Goal: Task Accomplishment & Management: Manage account settings

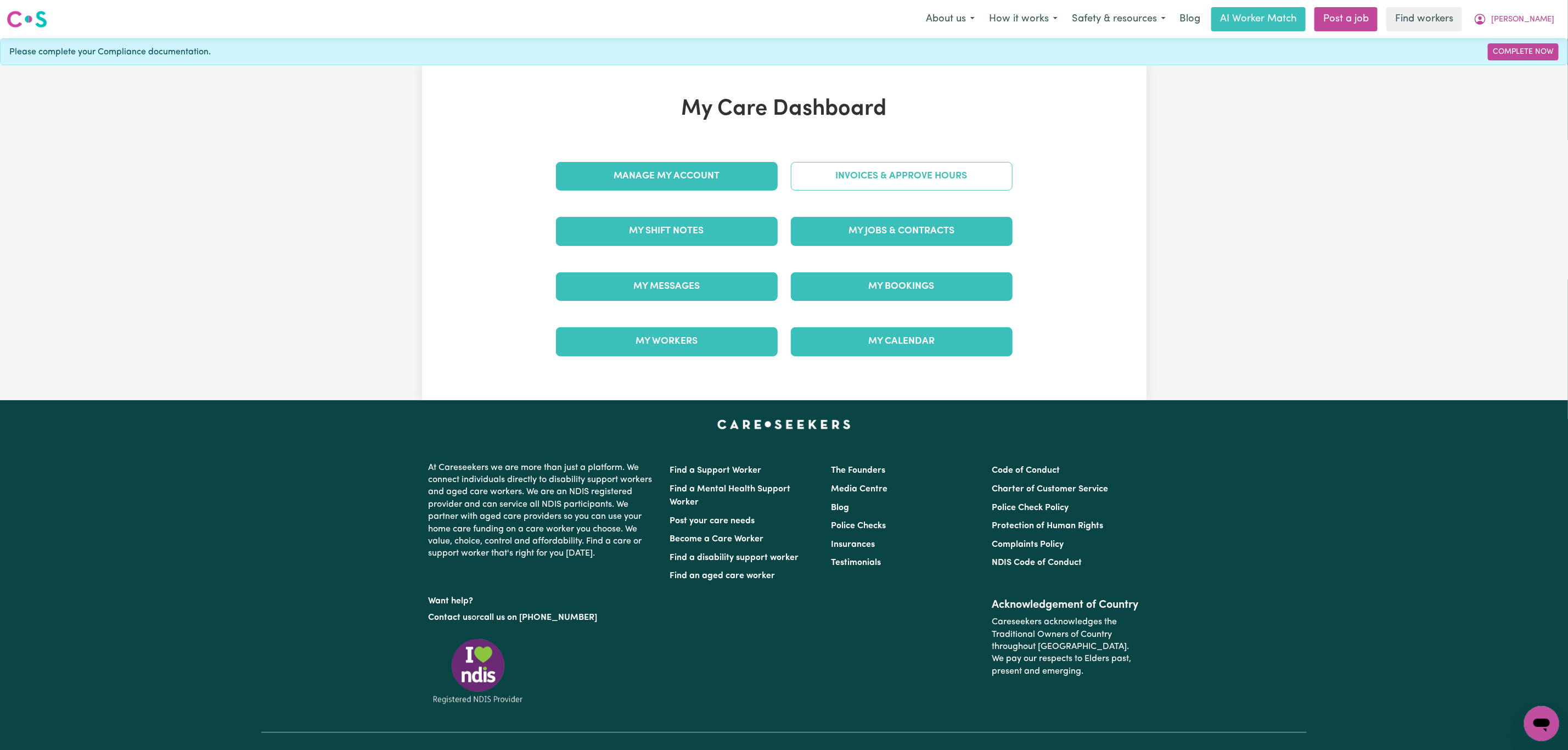
click at [853, 184] on link "Invoices & Approve Hours" at bounding box center [901, 176] width 221 height 29
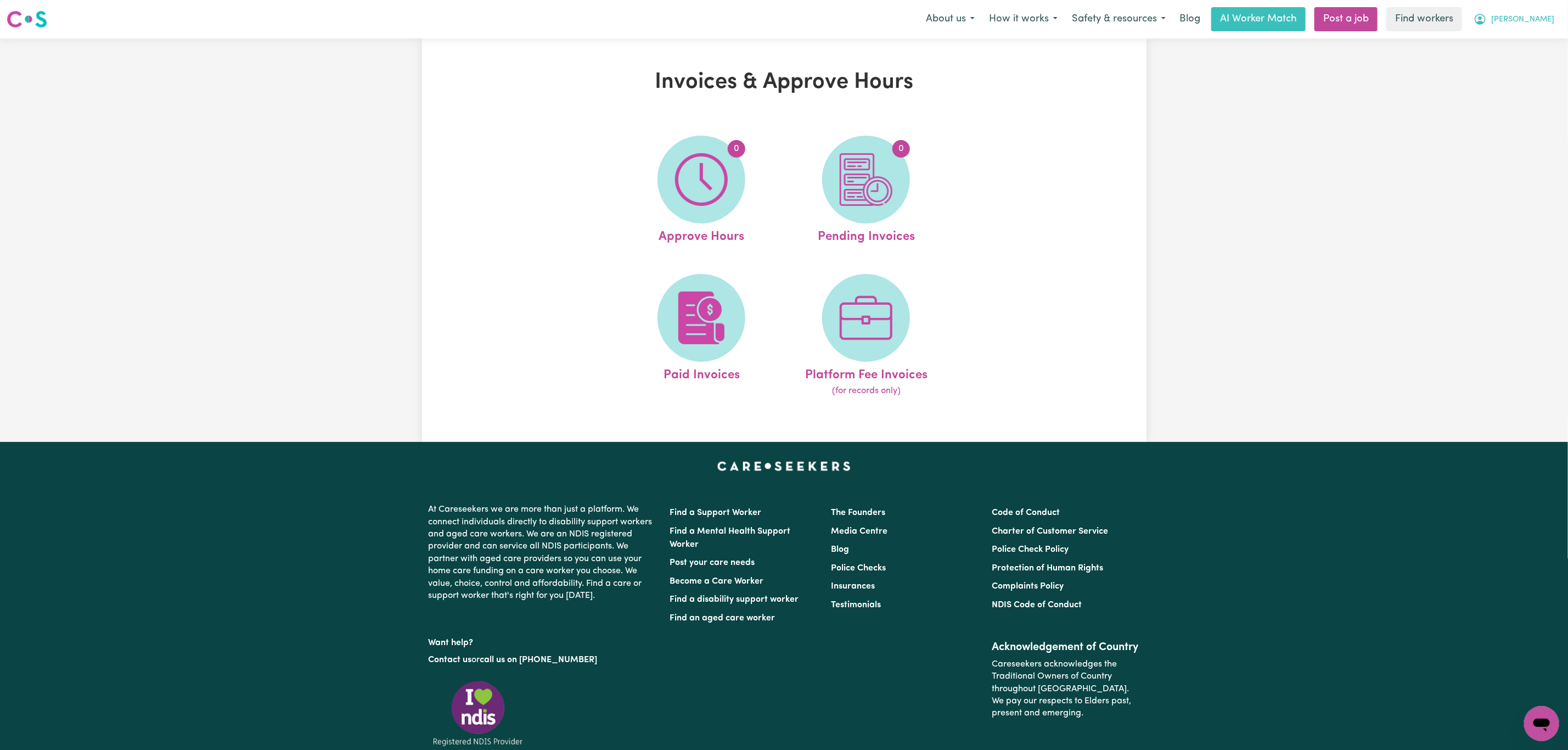
click at [1487, 18] on icon "My Account" at bounding box center [1480, 19] width 13 height 13
click at [1527, 45] on link "My Dashboard" at bounding box center [1518, 42] width 87 height 21
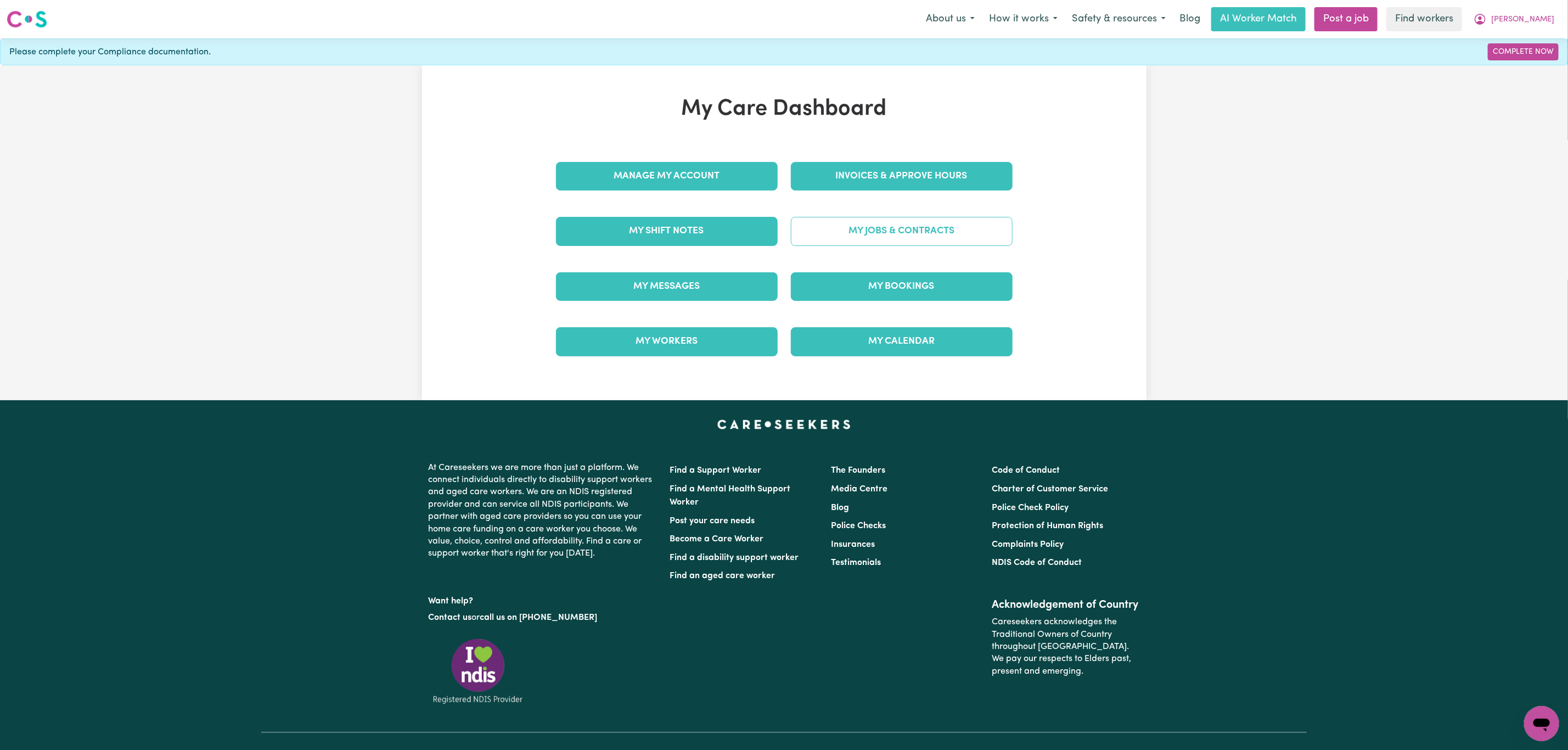
click at [862, 234] on link "My Jobs & Contracts" at bounding box center [901, 231] width 221 height 29
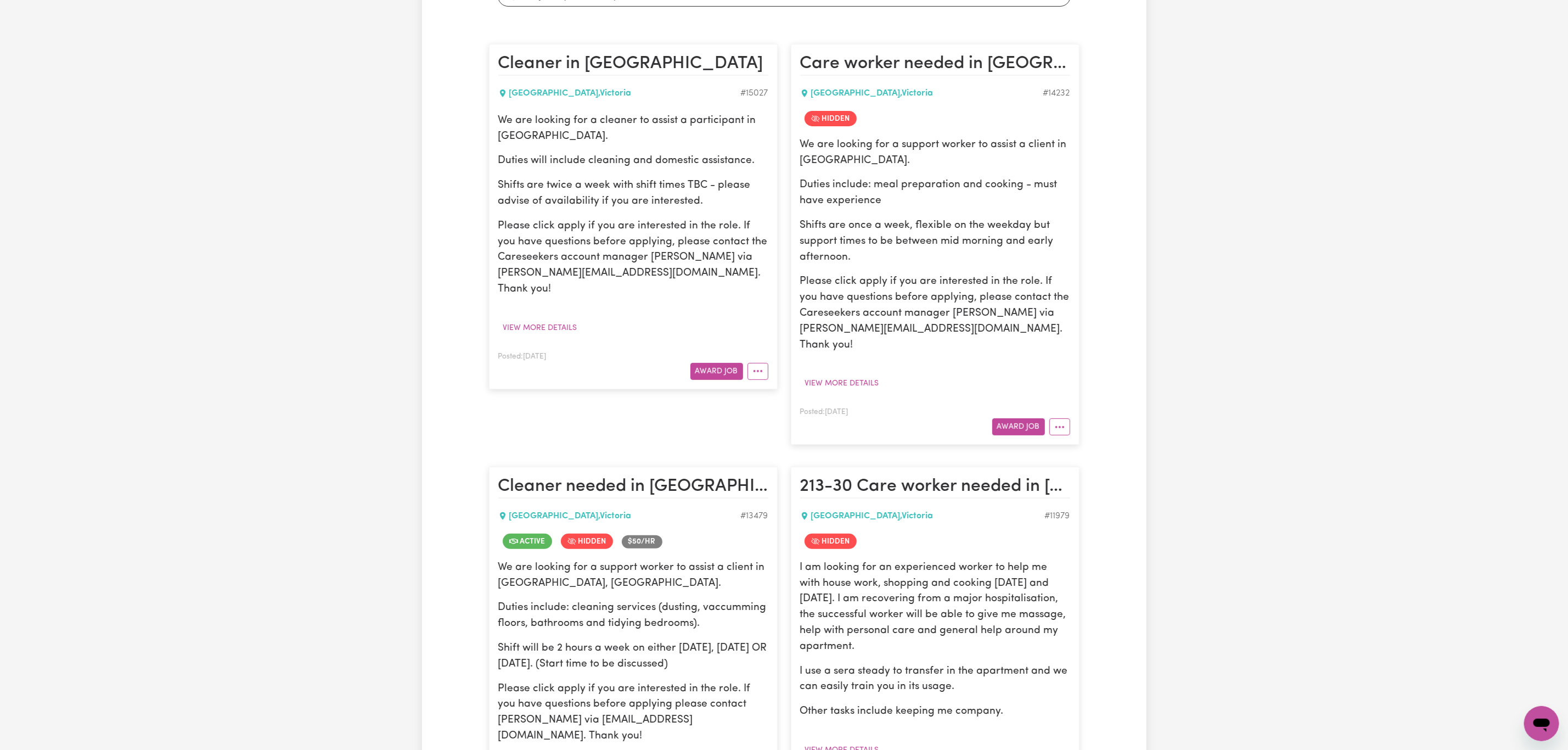
scroll to position [247, 0]
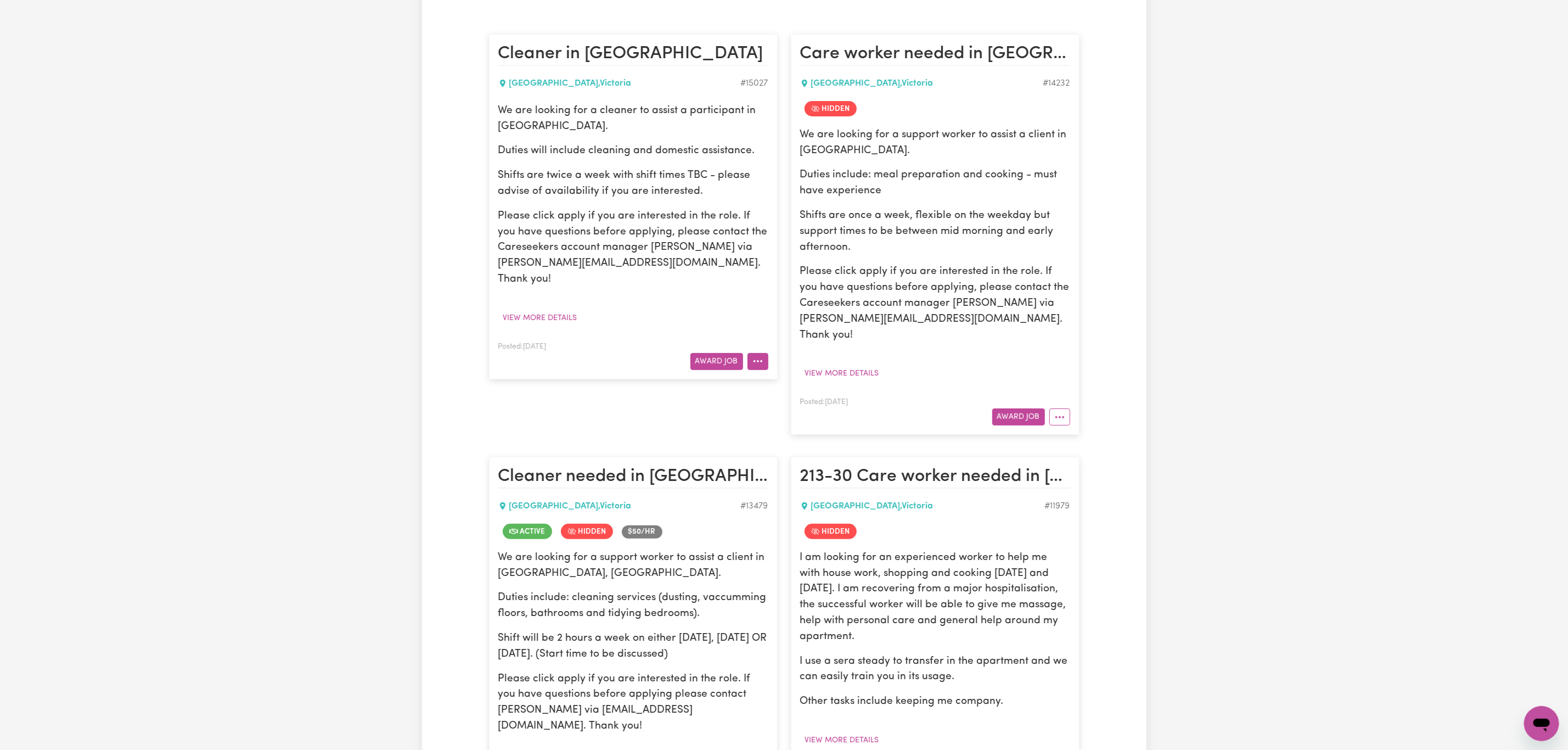
click at [759, 356] on icon "More options" at bounding box center [758, 361] width 11 height 11
click at [807, 377] on link "Hide Job" at bounding box center [791, 387] width 87 height 22
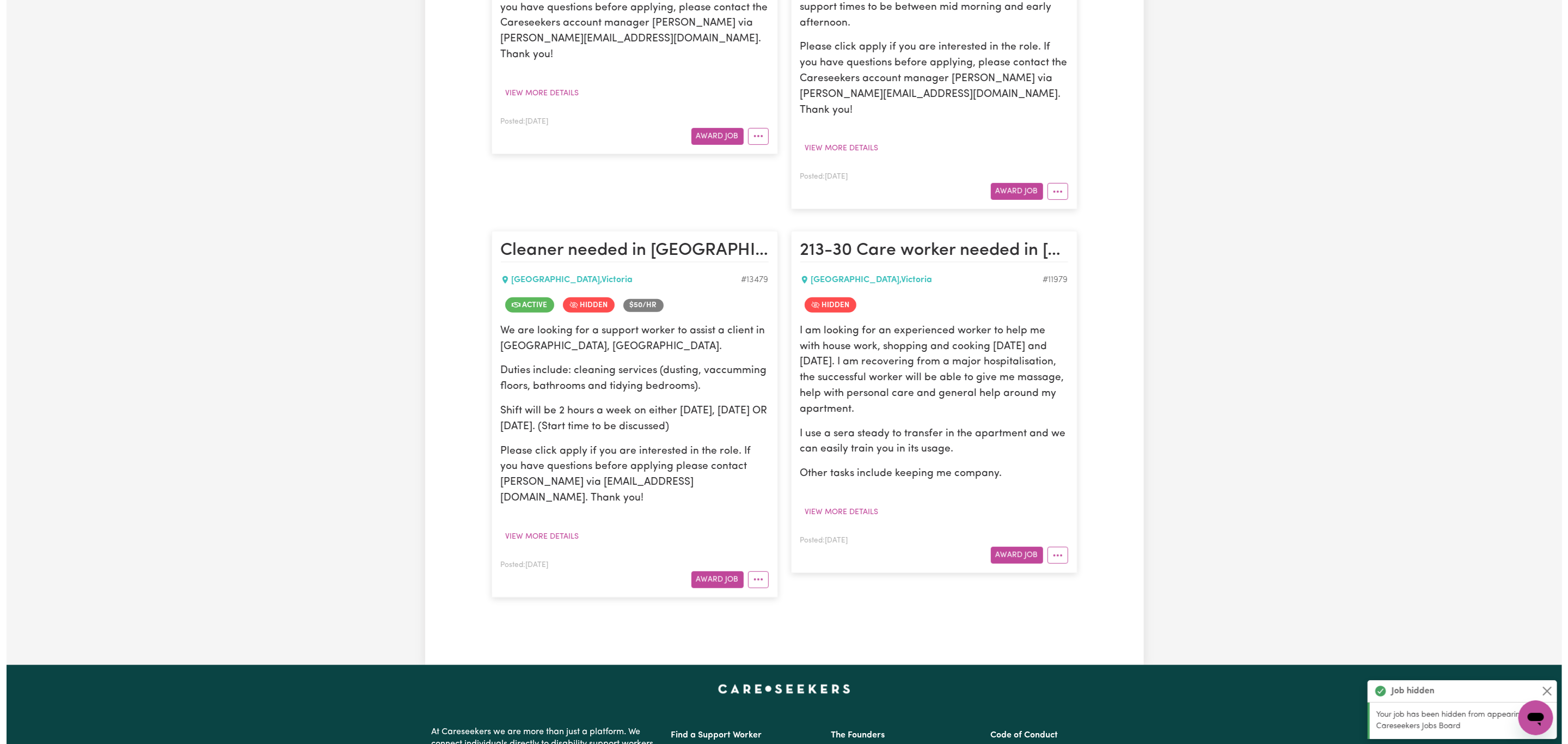
scroll to position [490, 0]
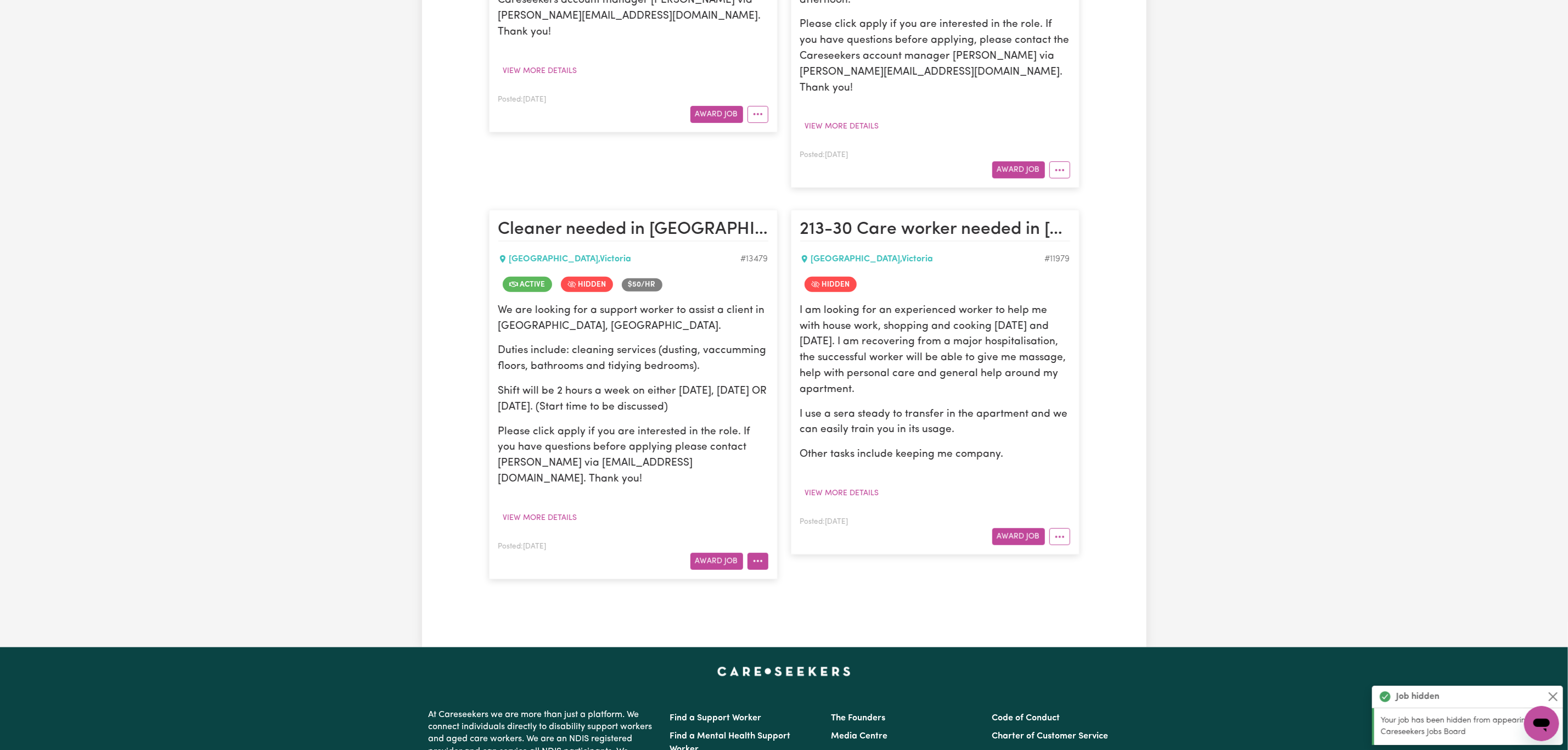
click at [751, 553] on button "More options" at bounding box center [758, 561] width 21 height 17
click at [763, 572] on div "View/Edit Contract Make Booking Un-hide Job Job Details Edit Job Delete Job" at bounding box center [800, 643] width 107 height 142
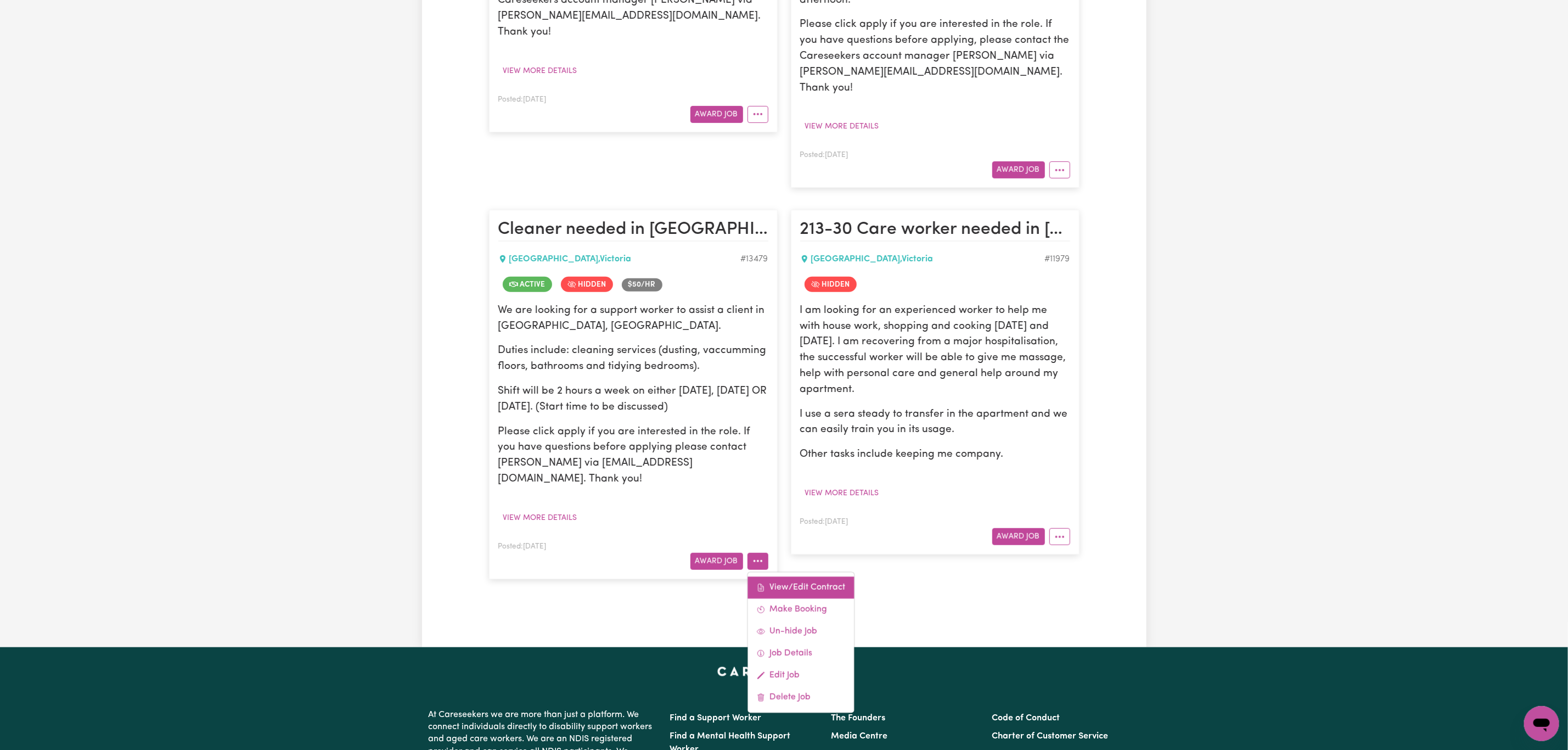
click at [763, 583] on icon at bounding box center [760, 588] width 9 height 9
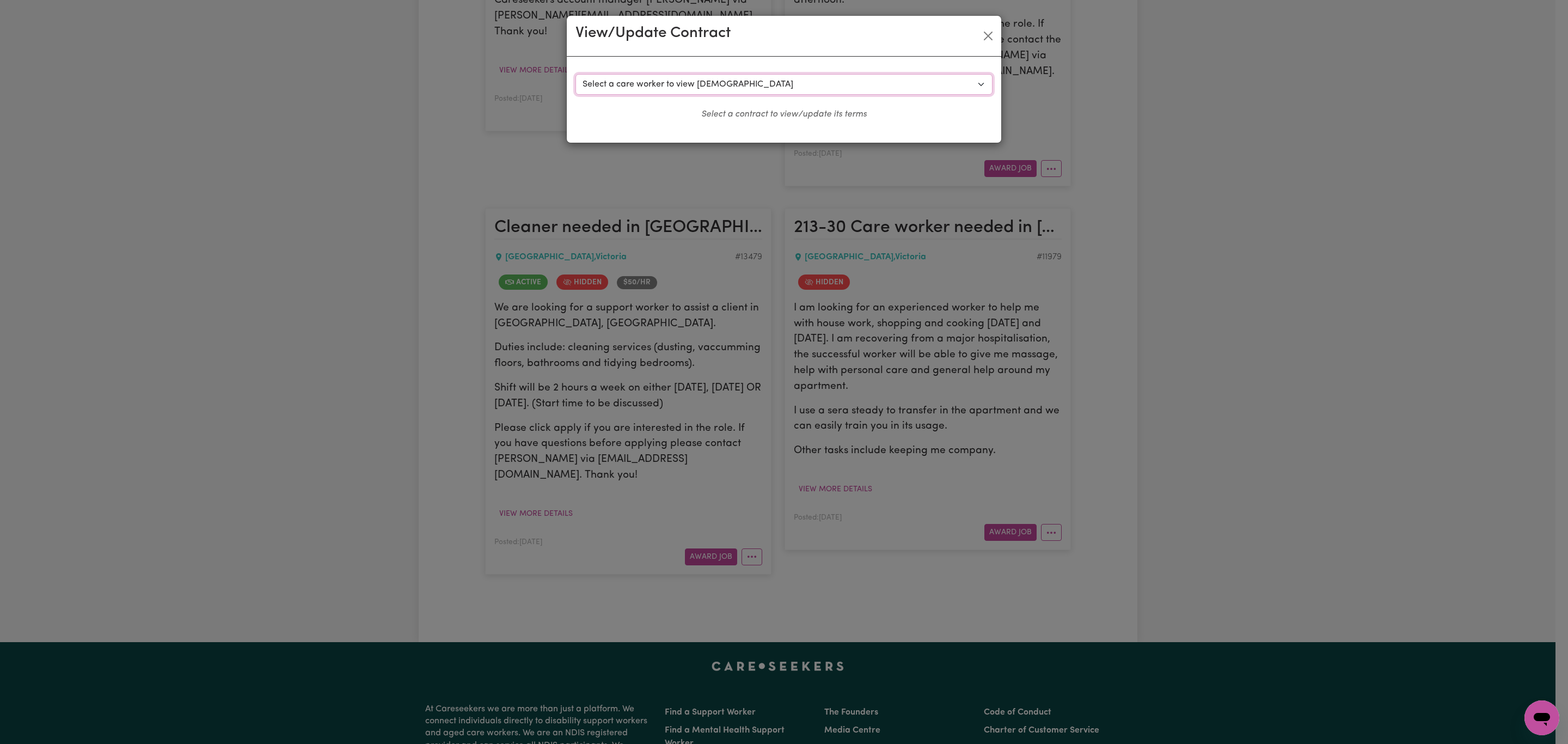
click at [807, 77] on select "Select a care worker to view [DEMOGRAPHIC_DATA] #9782 - Betul S (contract termi…" at bounding box center [784, 84] width 417 height 20
select select "9608"
click at [575, 74] on select "Select a care worker to view [DEMOGRAPHIC_DATA] #9782 - Betul S (contract termi…" at bounding box center [784, 84] width 417 height 20
select select "WEEKDAY_DAYTIME"
select select "ASSISTANCE_SELF_CARE"
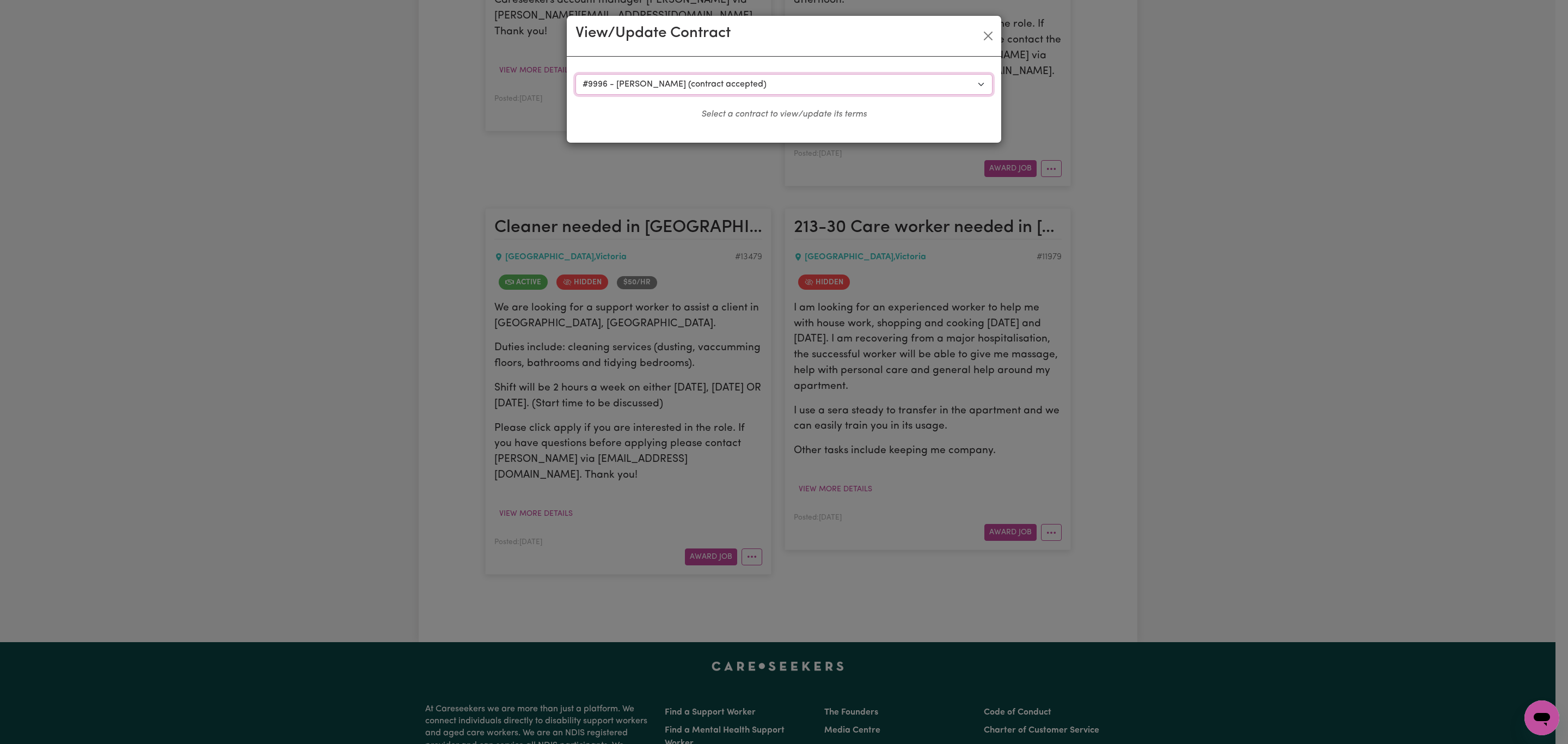
select select "ONE"
select select "[DATE]"
select select "ASSISTANCE_SELF_CARE"
select select "ONE"
select select "PUBLIC_HOLIDAY"
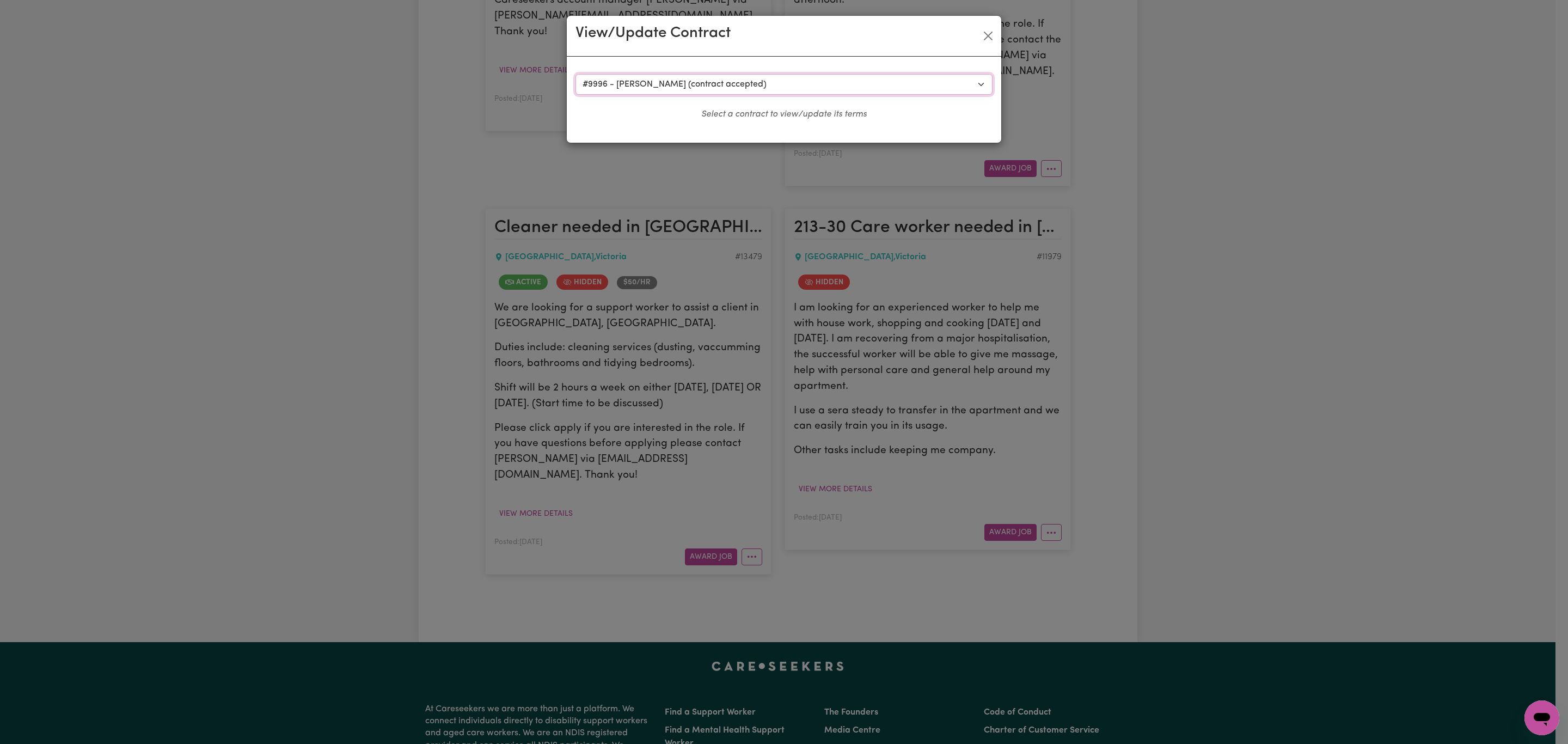
select select "ASSISTANCE_SELF_CARE"
select select "ONE"
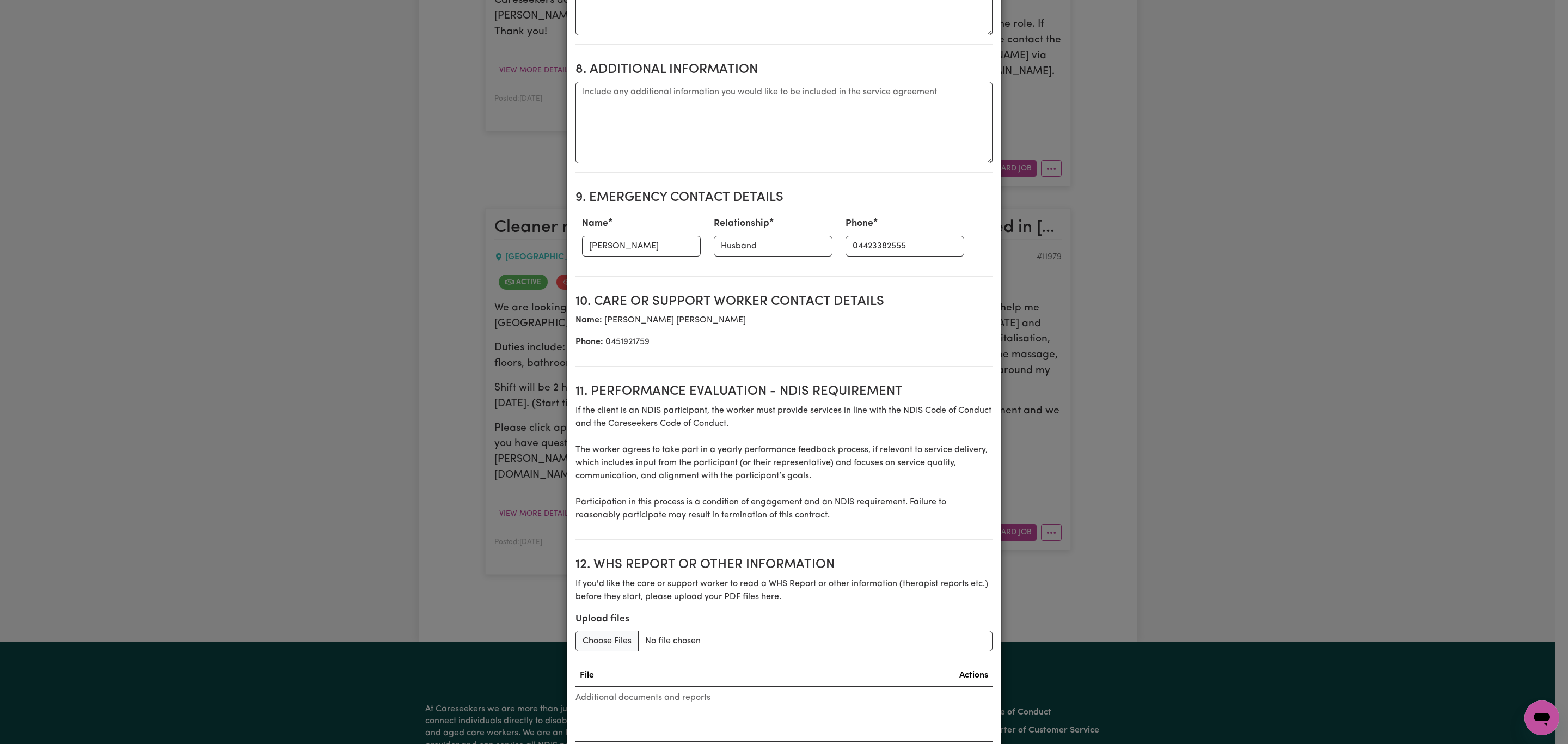
scroll to position [1306, 0]
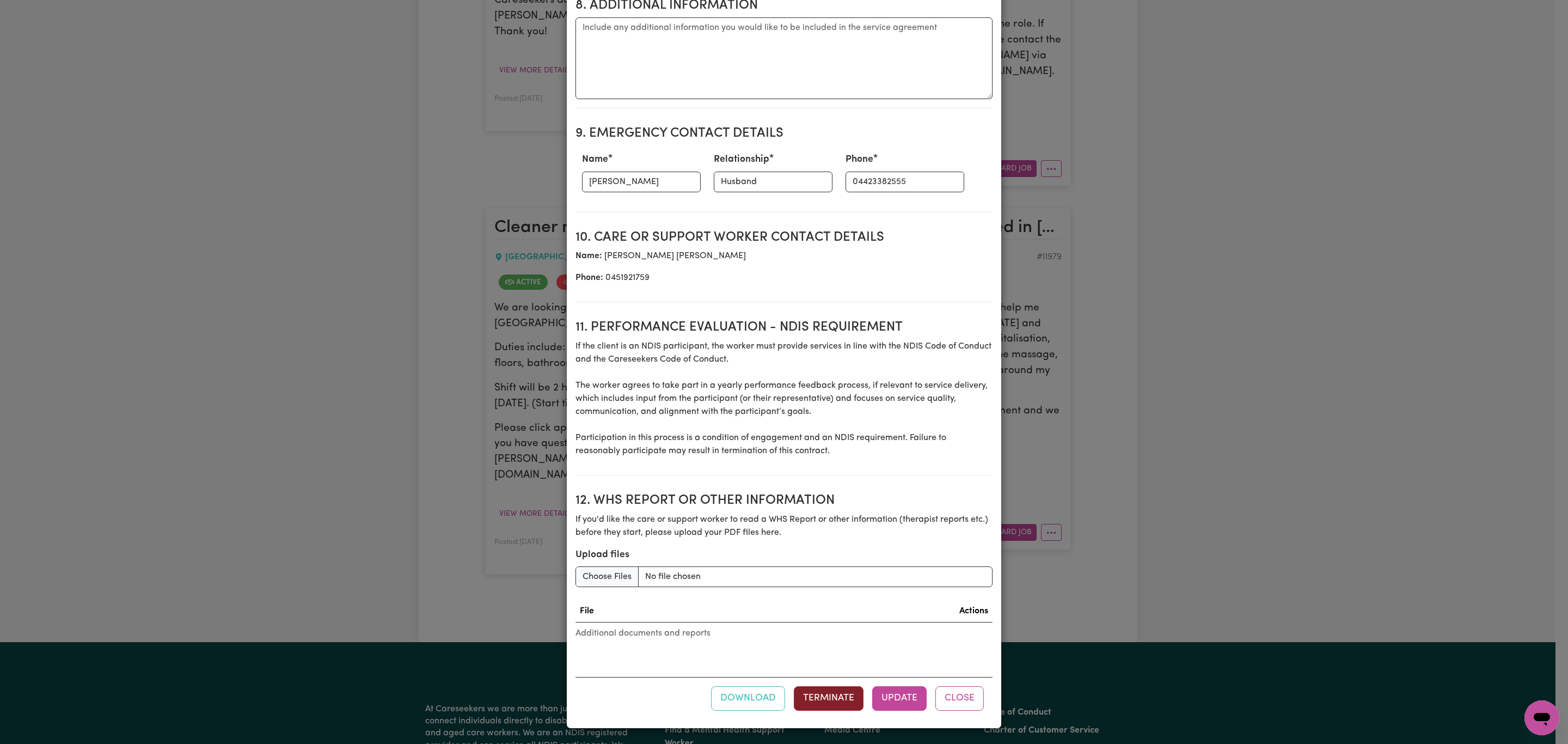
click at [816, 703] on button "Terminate" at bounding box center [829, 698] width 70 height 24
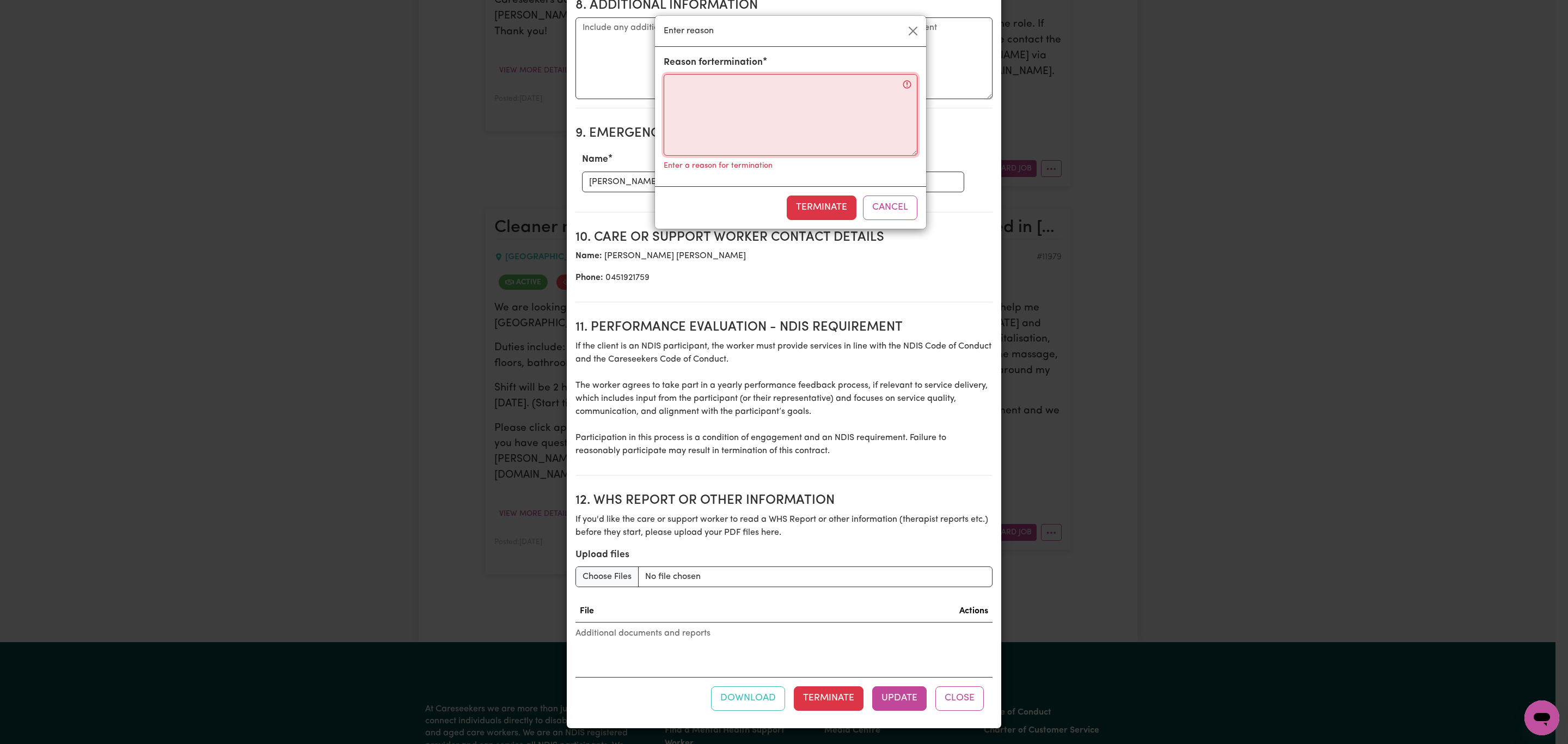
click at [758, 116] on textarea "Reason for termination" at bounding box center [791, 115] width 254 height 81
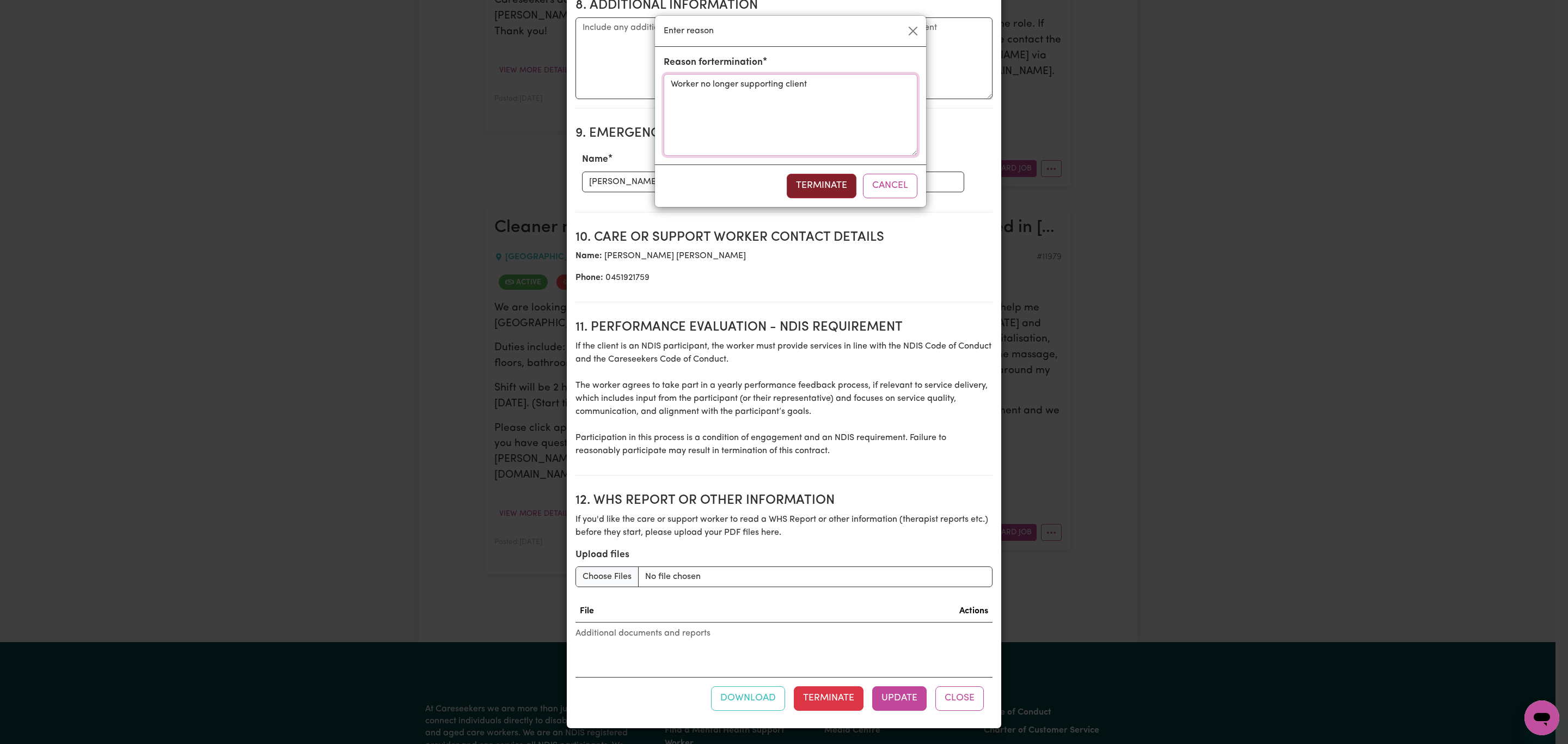
type textarea "Worker no longer supporting client"
click at [806, 192] on button "Terminate" at bounding box center [822, 185] width 70 height 24
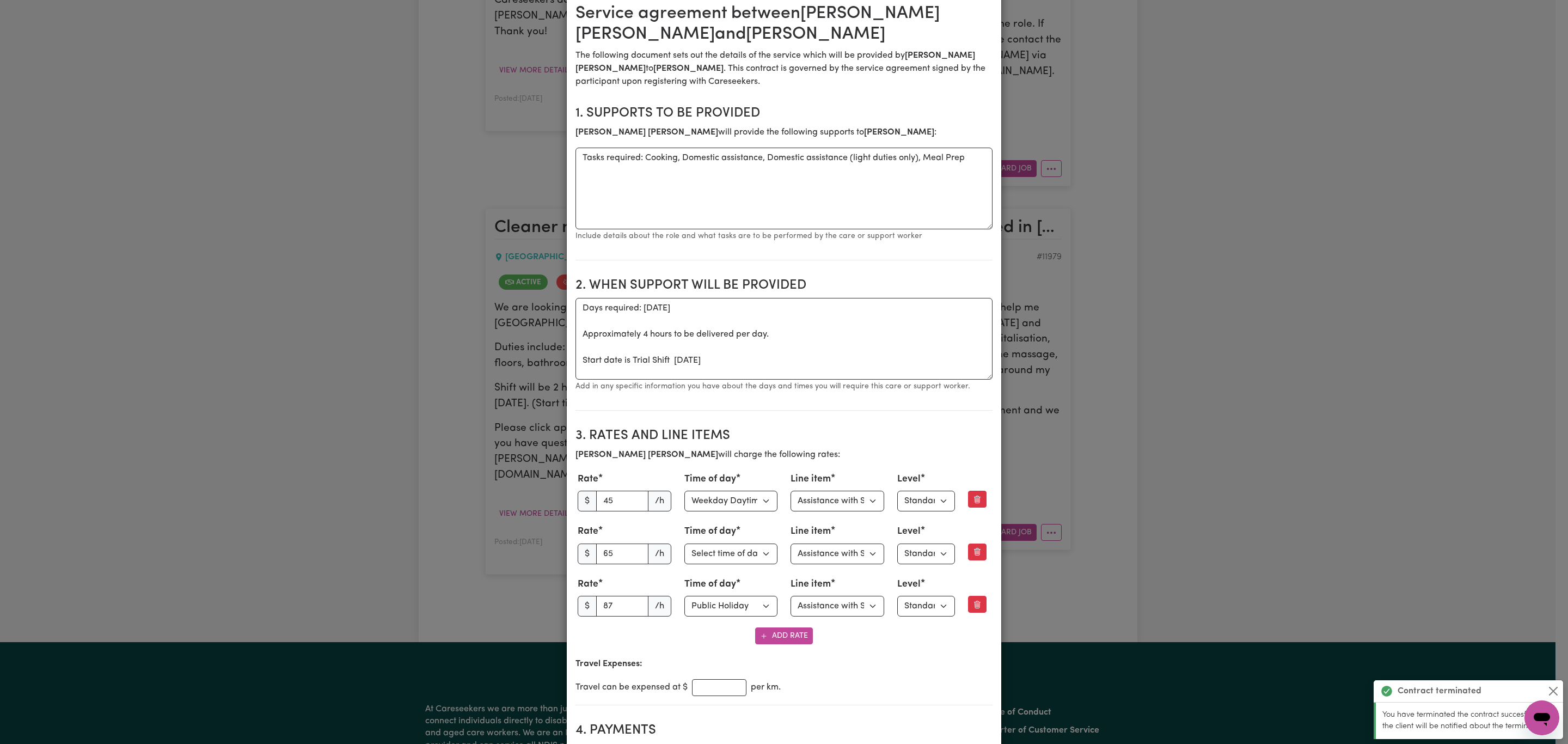
scroll to position [0, 0]
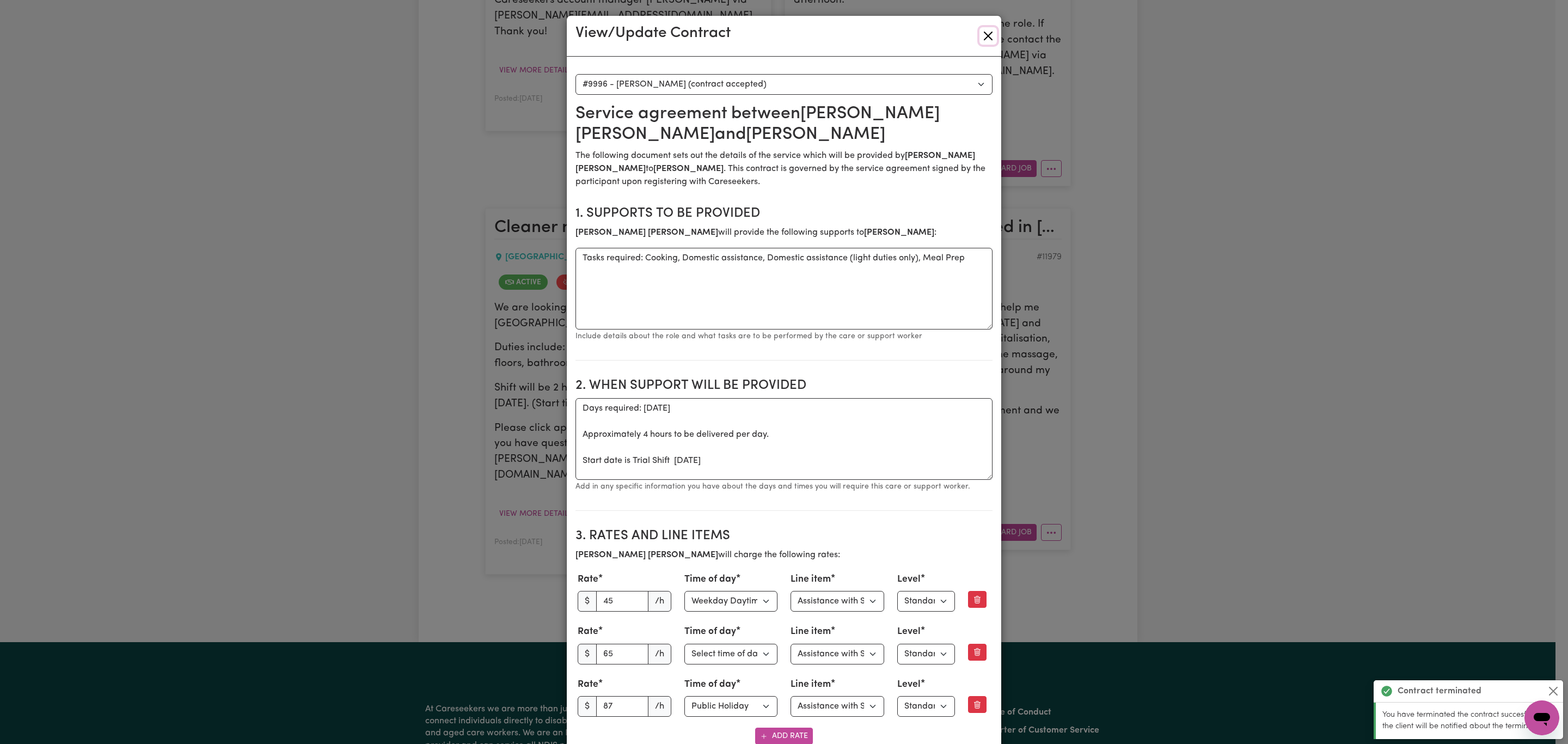
click at [984, 33] on button "Close" at bounding box center [988, 35] width 17 height 17
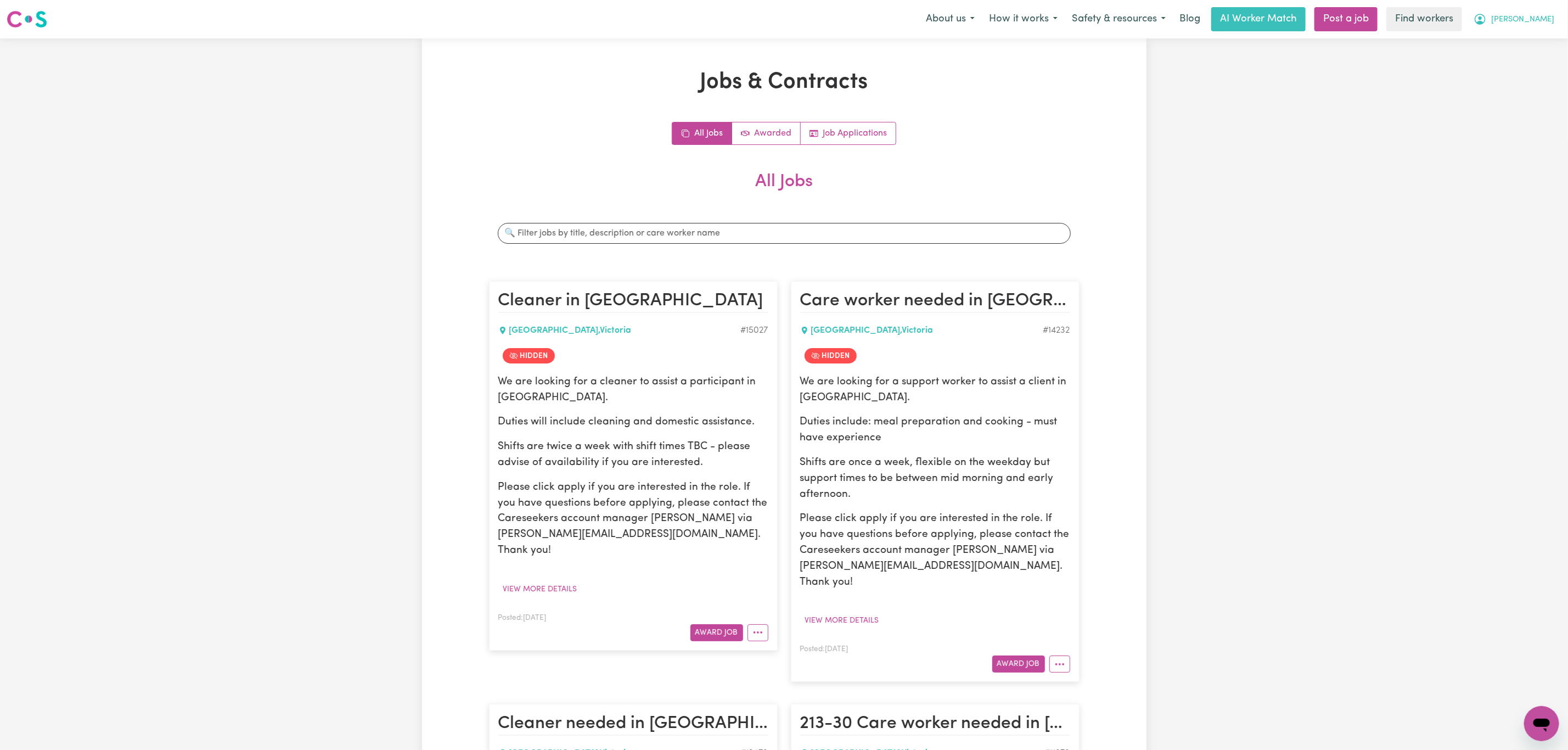
drag, startPoint x: 1534, startPoint y: 20, endPoint x: 1534, endPoint y: 26, distance: 6.0
click at [1534, 25] on span "[PERSON_NAME]" at bounding box center [1522, 20] width 63 height 12
click at [1516, 44] on link "My Dashboard" at bounding box center [1518, 42] width 87 height 21
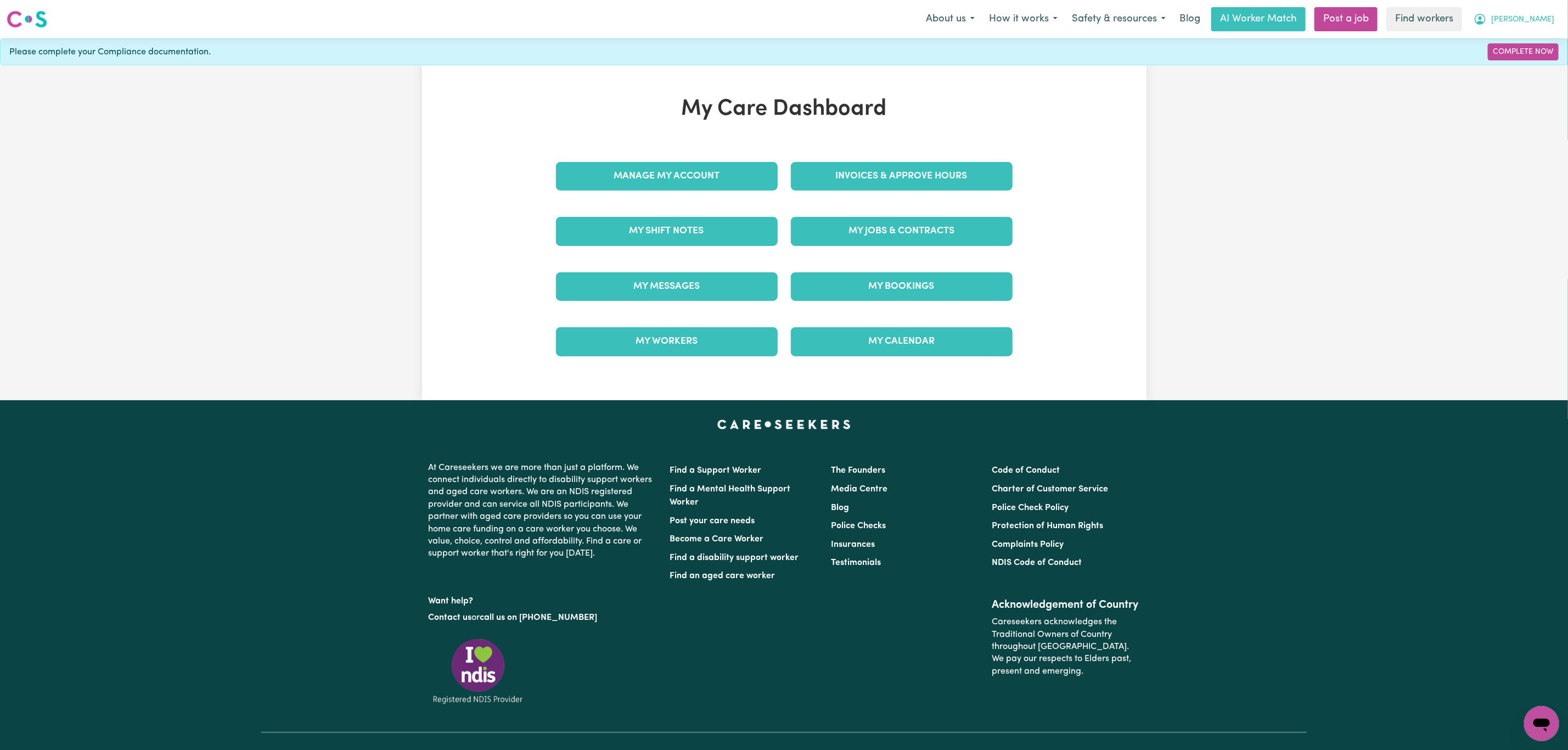
click at [1536, 12] on button "[PERSON_NAME]" at bounding box center [1514, 19] width 95 height 23
click at [1527, 68] on link "Logout" at bounding box center [1518, 62] width 87 height 21
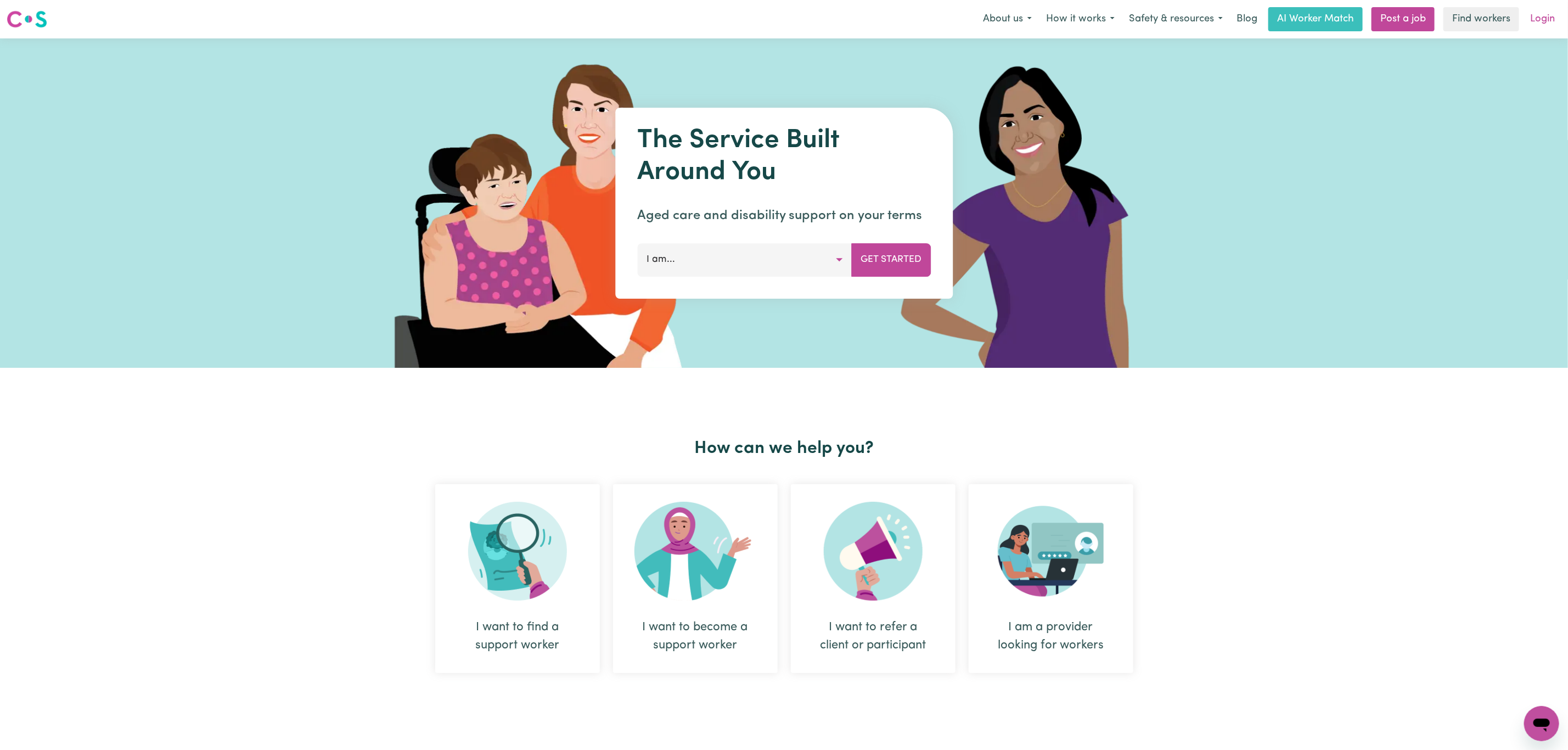
click at [1546, 9] on link "Login" at bounding box center [1543, 19] width 38 height 24
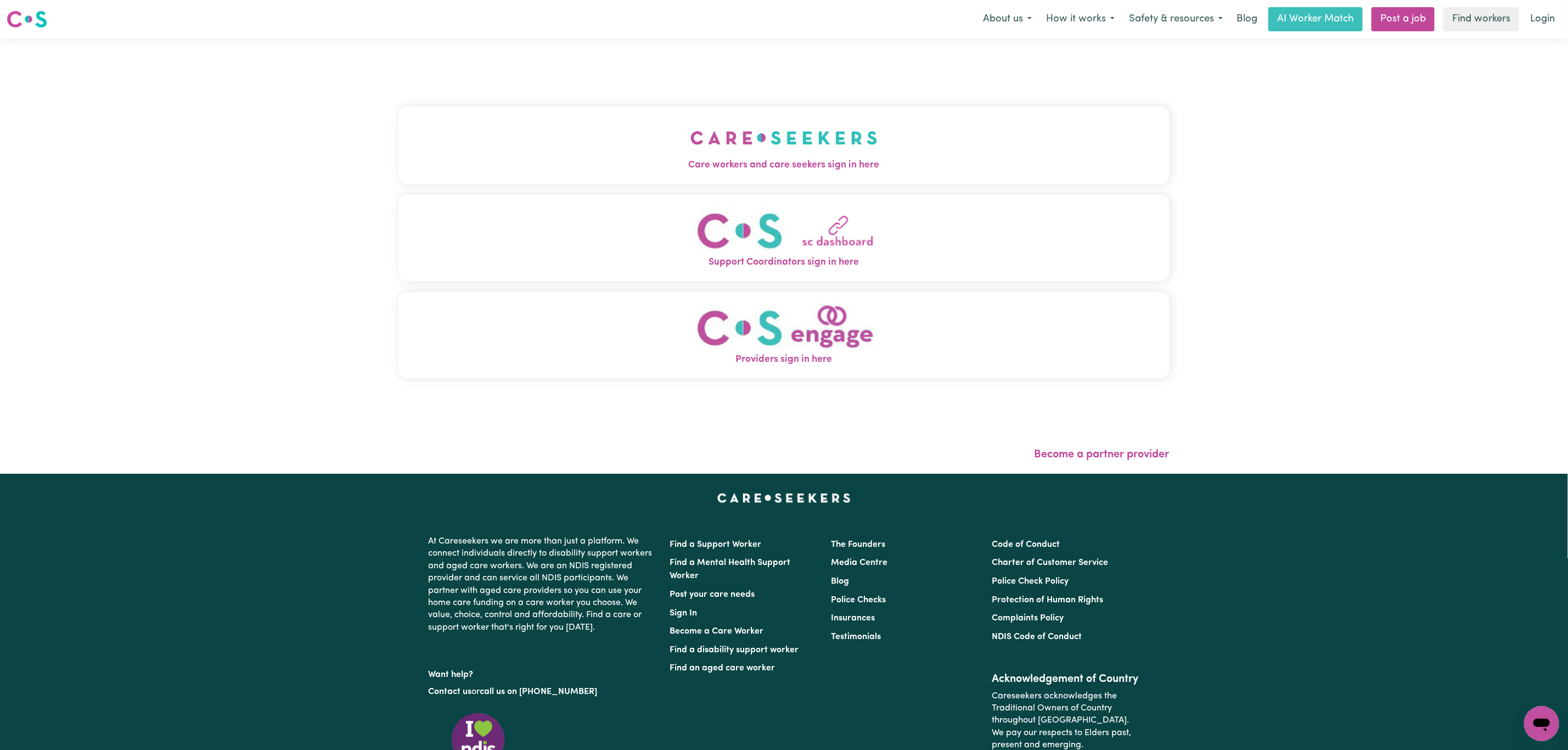
click at [710, 111] on button "Care workers and care seekers sign in here" at bounding box center [784, 145] width 771 height 77
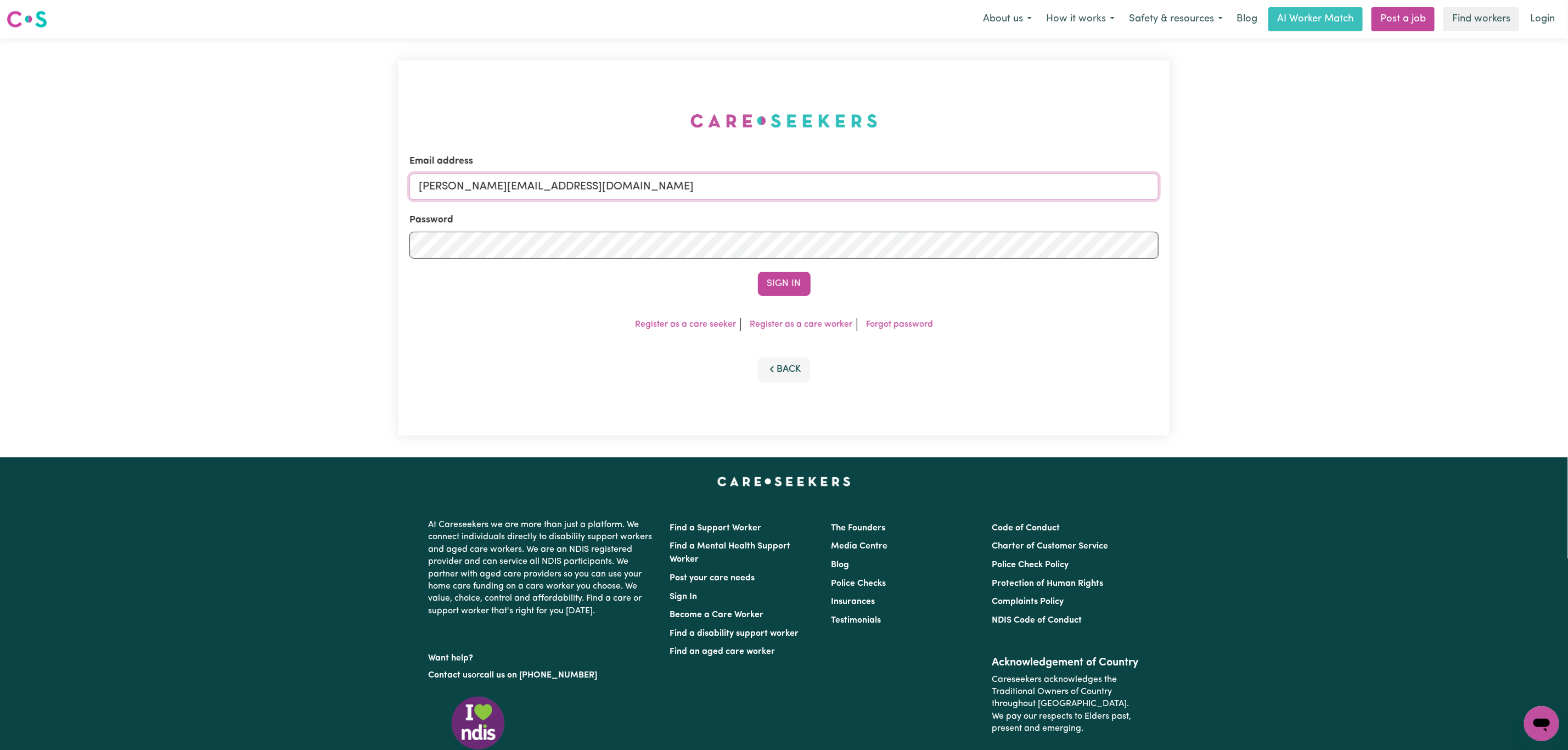
drag, startPoint x: 449, startPoint y: 197, endPoint x: 454, endPoint y: 204, distance: 8.6
click at [449, 197] on input "[PERSON_NAME][EMAIL_ADDRESS][DOMAIN_NAME]" at bounding box center [784, 186] width 750 height 26
drag, startPoint x: 480, startPoint y: 190, endPoint x: 773, endPoint y: 227, distance: 295.3
click at [751, 194] on input "[EMAIL_ADDRESS][PERSON_NAME][DOMAIN_NAME]" at bounding box center [784, 186] width 750 height 26
drag, startPoint x: 480, startPoint y: 185, endPoint x: 810, endPoint y: 184, distance: 330.0
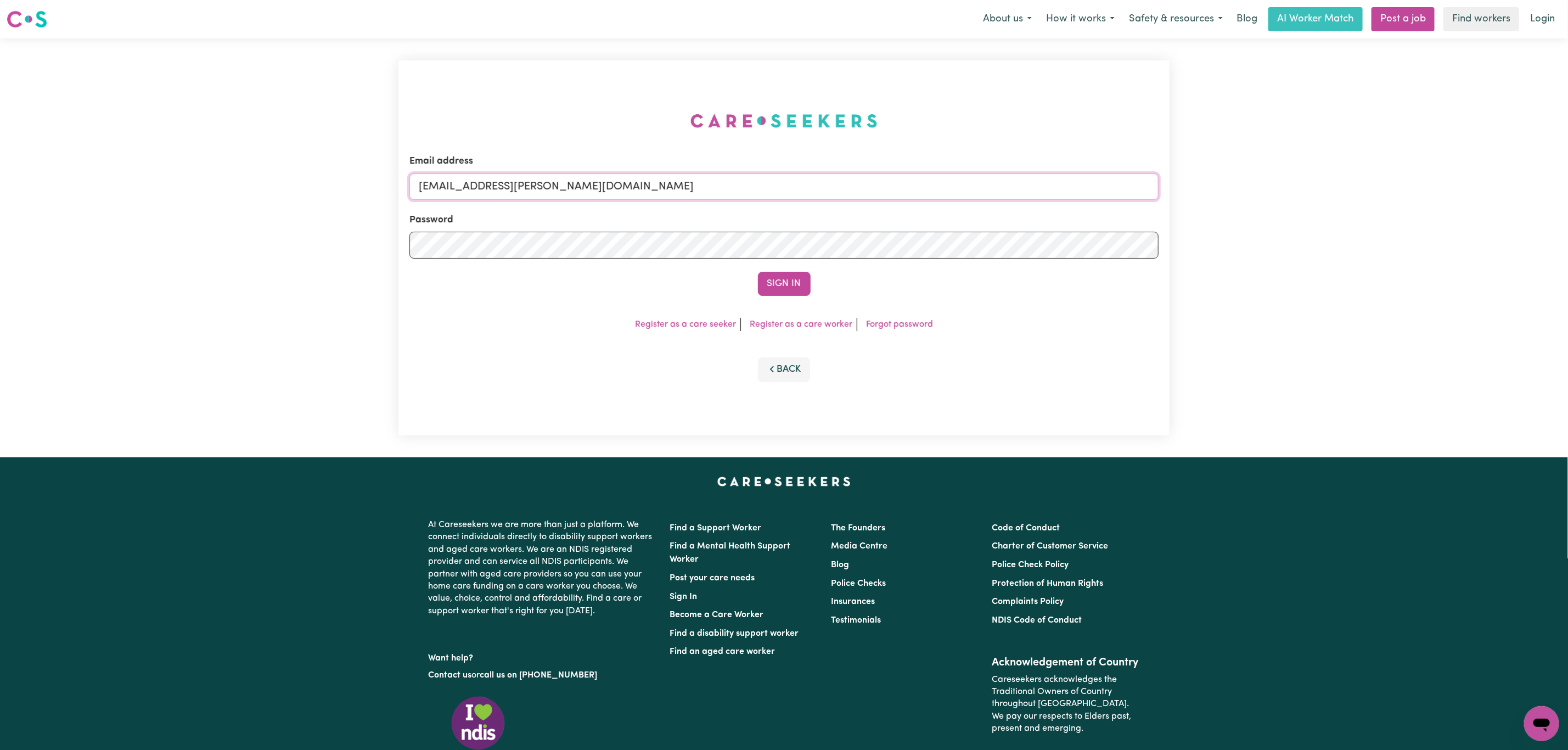
click at [810, 184] on input "[EMAIL_ADDRESS][PERSON_NAME][DOMAIN_NAME]" at bounding box center [784, 186] width 750 height 26
paste input "[EMAIL_ADDRESS][DOMAIN_NAME]"
type input "superuser~[EMAIL_ADDRESS][DOMAIN_NAME]"
click at [782, 287] on button "Sign In" at bounding box center [784, 283] width 52 height 24
